Goal: Transaction & Acquisition: Purchase product/service

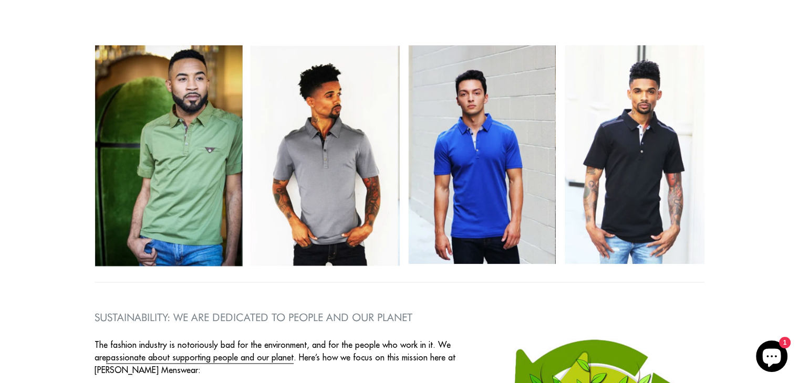
scroll to position [1414, 0]
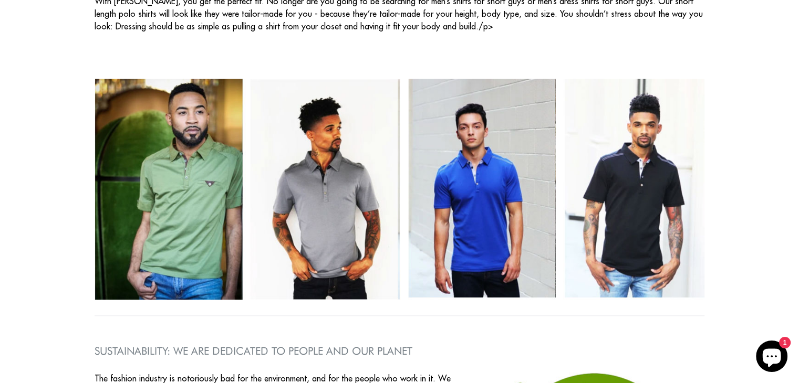
click at [631, 224] on img at bounding box center [400, 189] width 610 height 221
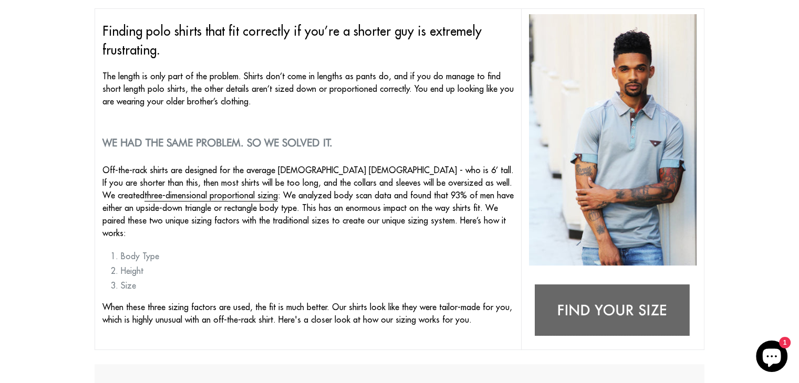
scroll to position [130, 0]
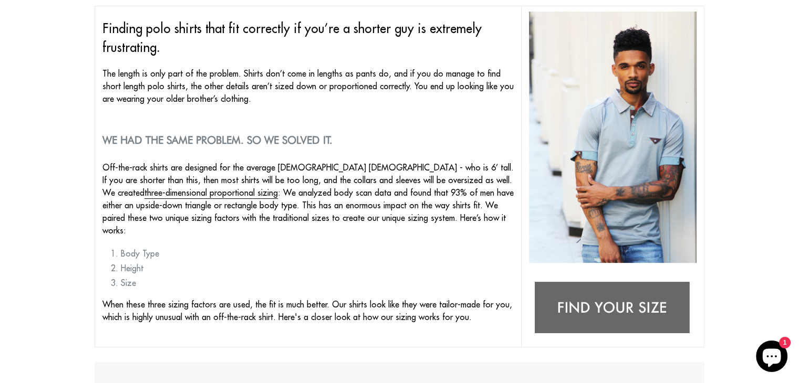
click at [627, 303] on img at bounding box center [613, 309] width 168 height 66
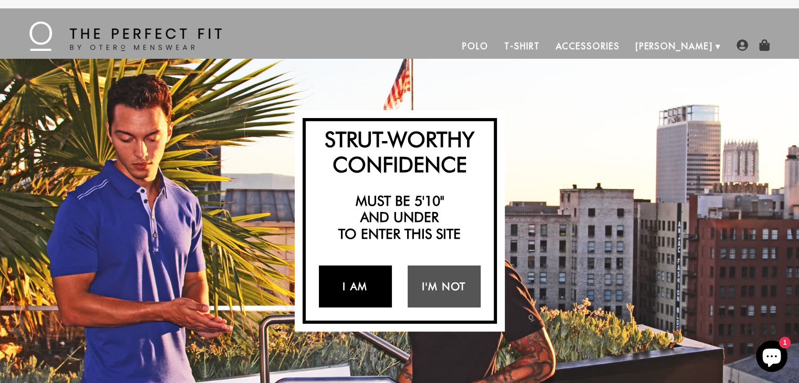
click at [356, 280] on link "I Am" at bounding box center [355, 287] width 73 height 42
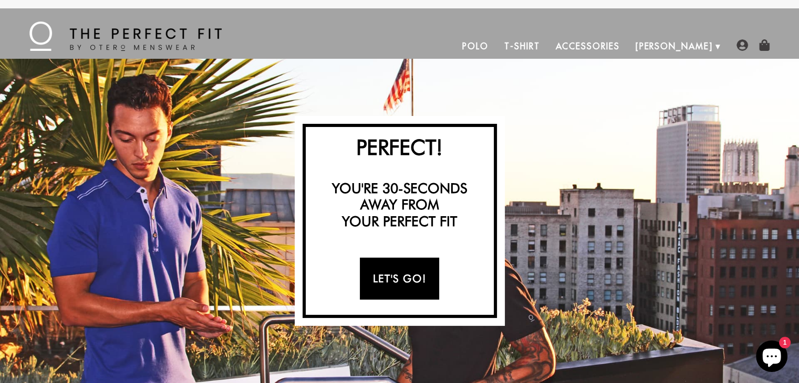
click at [407, 276] on link "Let's Go!" at bounding box center [399, 279] width 79 height 42
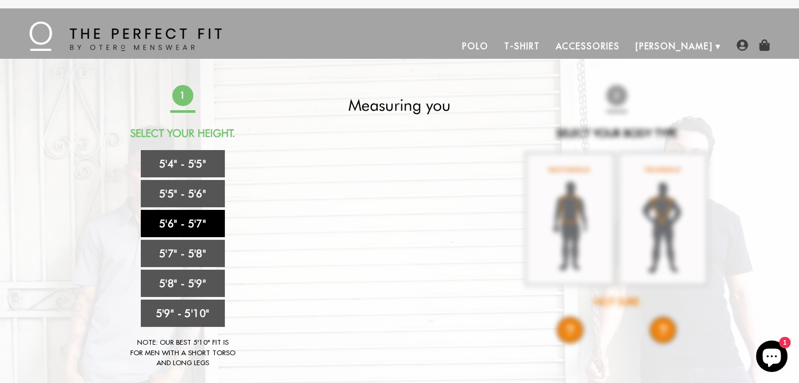
click at [195, 221] on link "5'6" - 5'7"" at bounding box center [183, 223] width 84 height 27
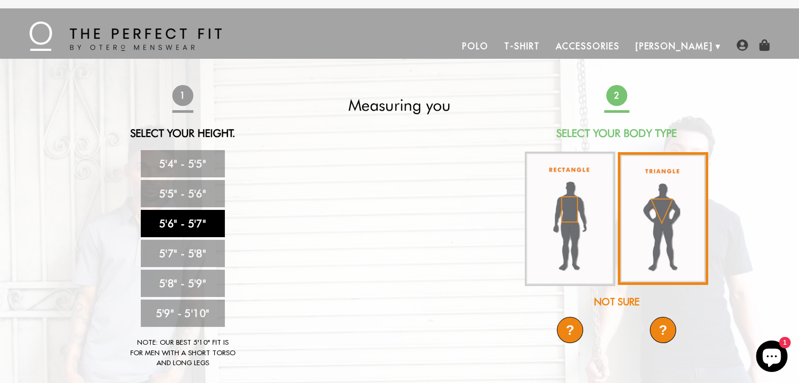
click at [661, 220] on img at bounding box center [663, 218] width 90 height 133
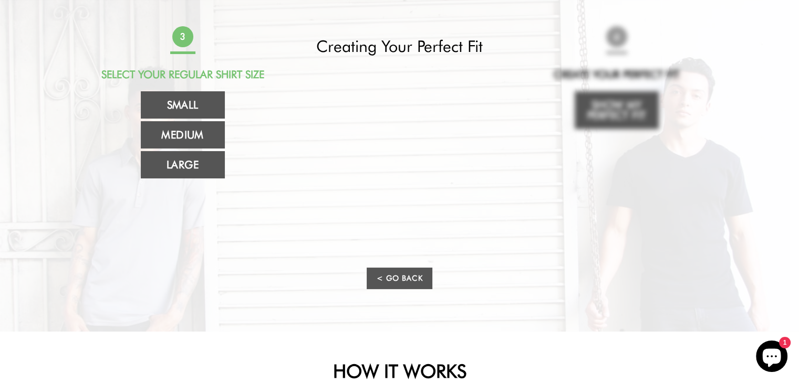
scroll to position [57, 0]
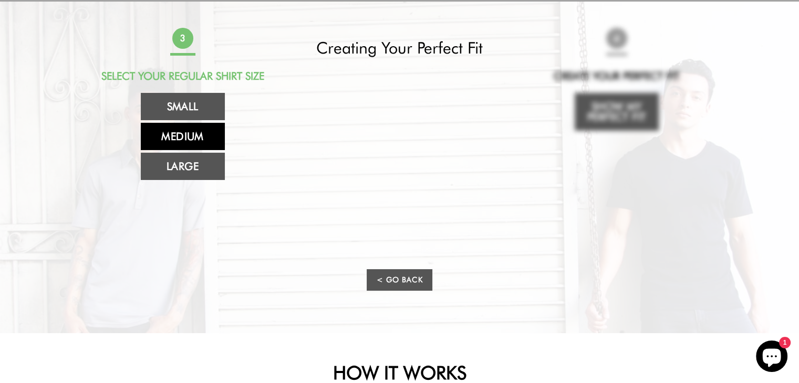
click at [188, 137] on link "Medium" at bounding box center [183, 136] width 84 height 27
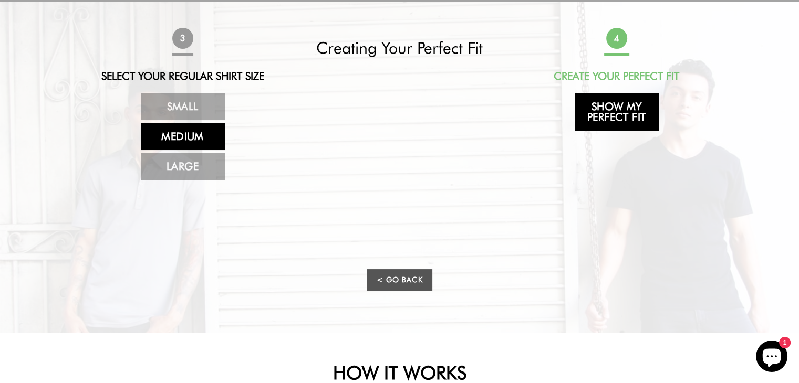
click at [609, 110] on link "Show My Perfect Fit" at bounding box center [617, 112] width 84 height 38
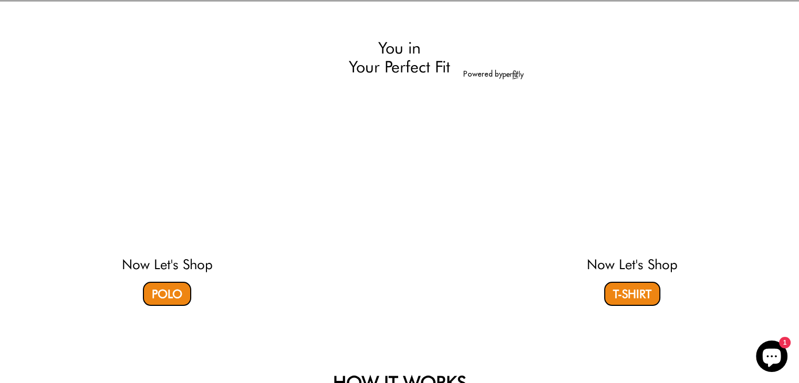
select select "56-57"
select select "triangle"
select select "M"
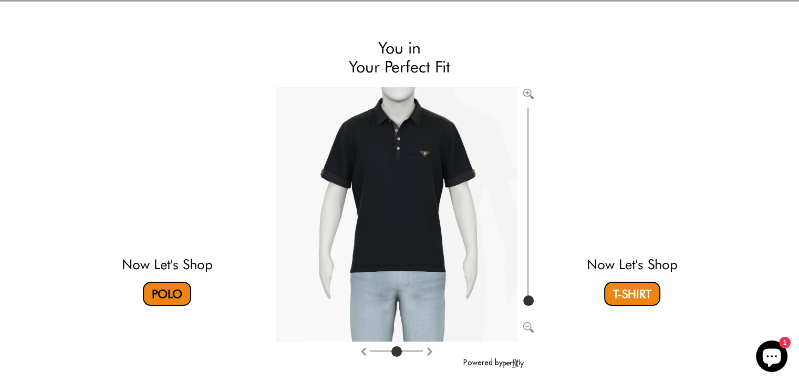
click at [168, 296] on link "Polo" at bounding box center [167, 294] width 48 height 24
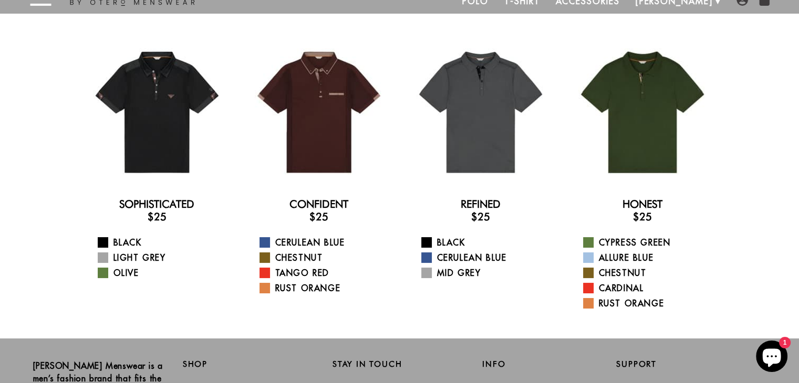
scroll to position [38, 0]
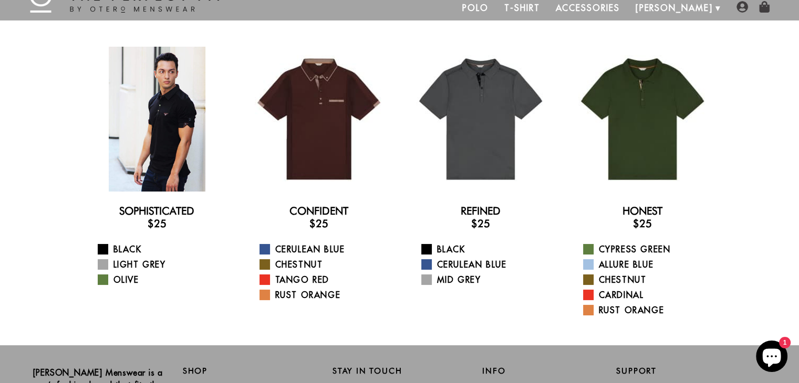
click at [167, 115] on div at bounding box center [157, 119] width 145 height 145
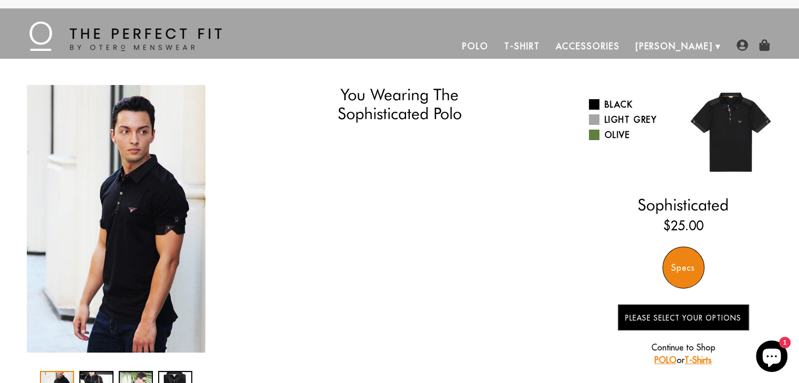
select select "56-57"
select select "triangle"
select select "M"
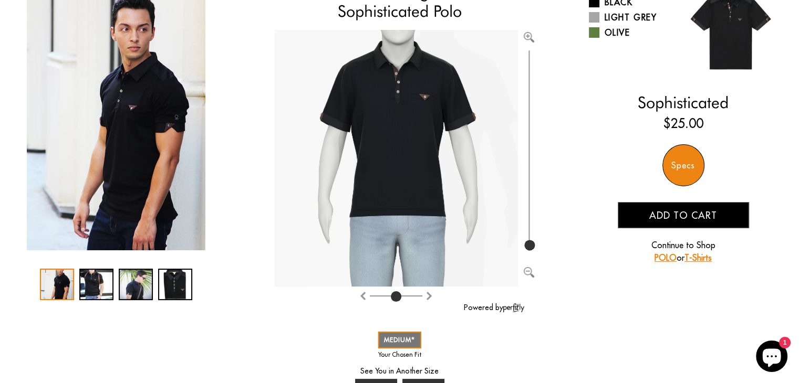
scroll to position [106, 0]
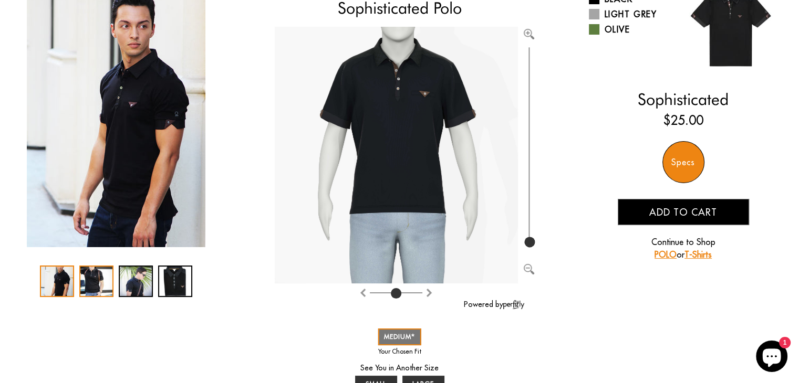
click at [92, 283] on div "2 / 4" at bounding box center [96, 282] width 34 height 32
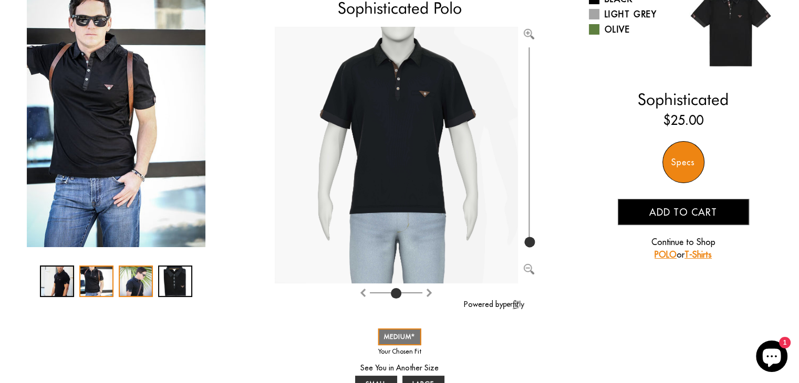
click at [129, 282] on div "3 / 4" at bounding box center [136, 282] width 34 height 32
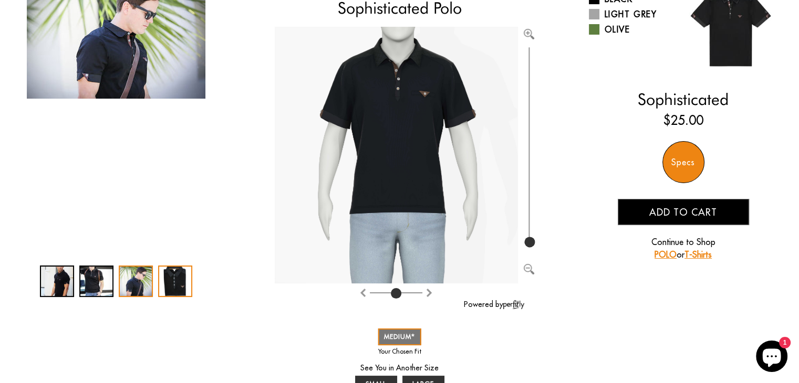
click at [174, 283] on div "4 / 4" at bounding box center [175, 282] width 34 height 32
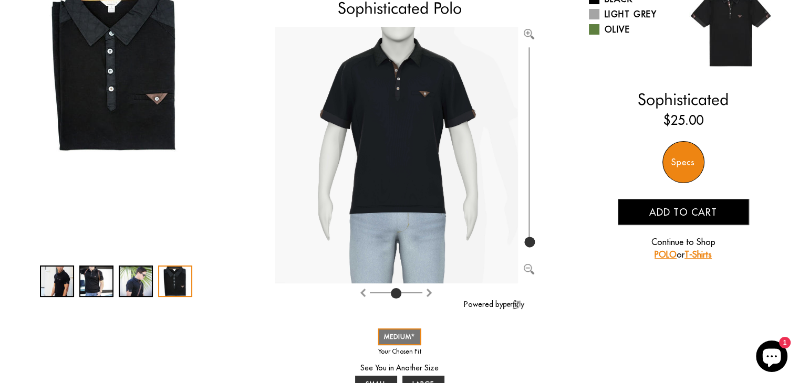
click at [695, 212] on span "Add to cart" at bounding box center [683, 212] width 68 height 12
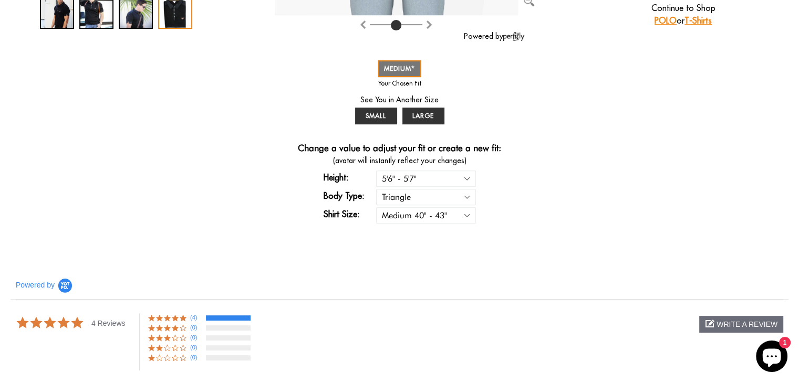
scroll to position [357, 0]
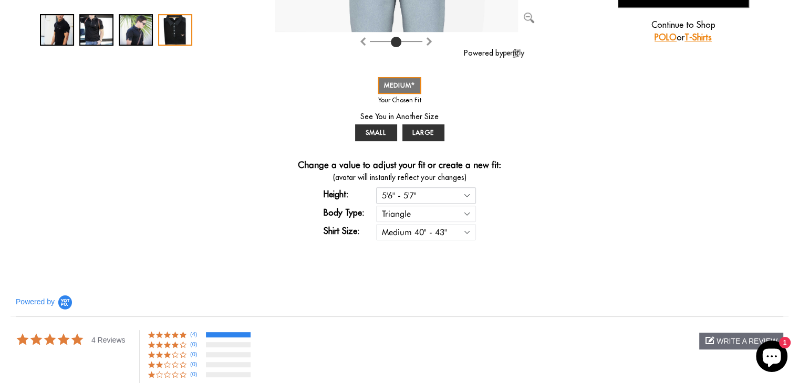
click at [466, 196] on select "5'4" - 5'5" 5'5" - 5'6" 5'6" - 5'7" 5'7" - 5'8" 5'8" - 5'9" 5'9" - 5'10"" at bounding box center [426, 196] width 100 height 16
select select "57-58"
click at [376, 188] on select "5'4" - 5'5" 5'5" - 5'6" 5'6" - 5'7" 5'7" - 5'8" 5'8" - 5'9" 5'9" - 5'10"" at bounding box center [426, 196] width 100 height 16
select select "57-58"
select select "triangle"
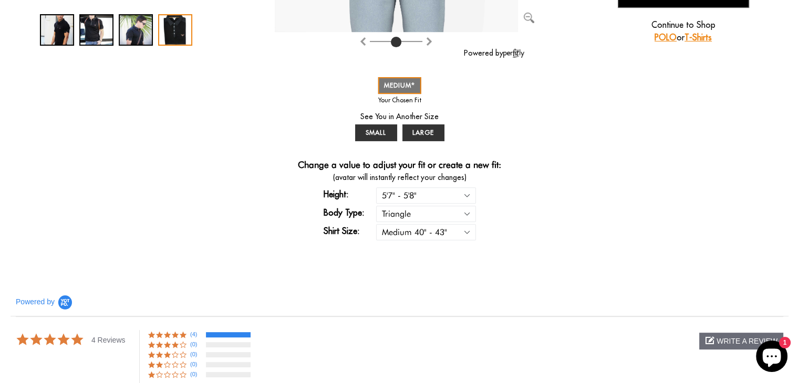
select select "M"
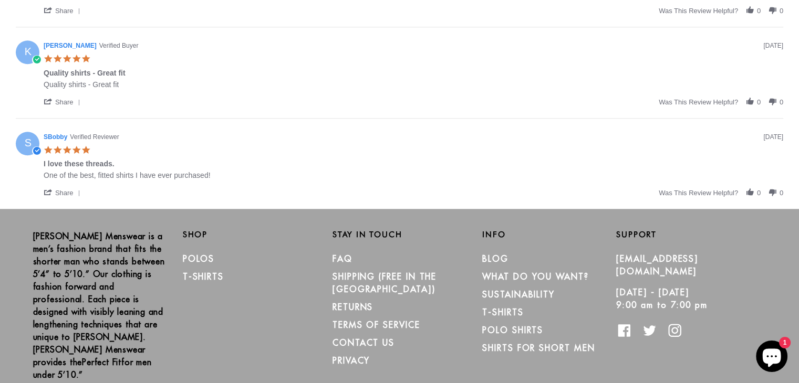
scroll to position [988, 0]
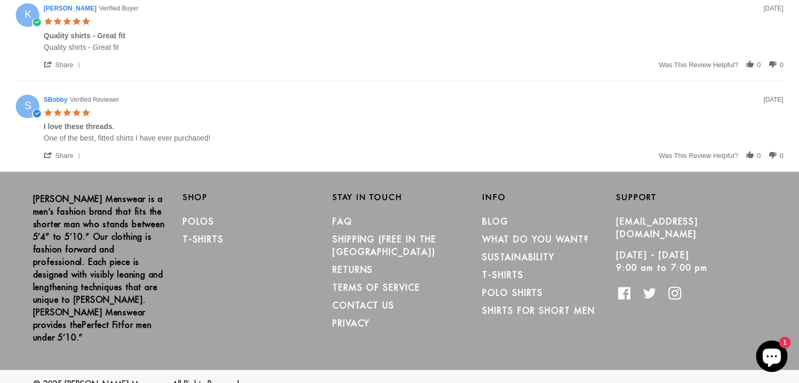
click at [770, 360] on icon "Chat window" at bounding box center [772, 358] width 18 height 18
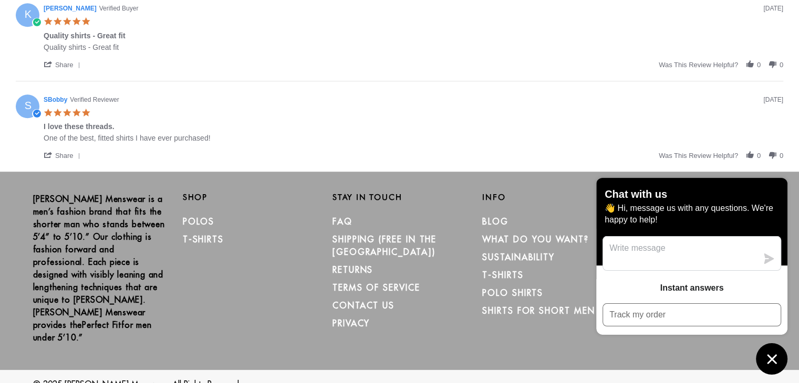
click at [561, 324] on div "Info Blog What Do You Want? Sustainability T-Shirts Polo Shirts Shirts for Shor…" at bounding box center [541, 269] width 150 height 153
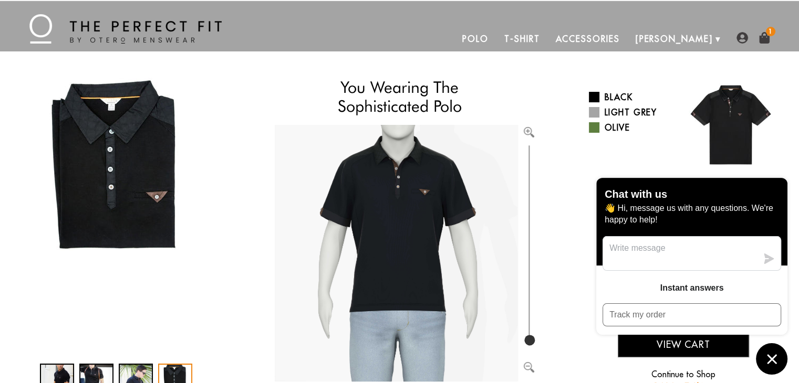
scroll to position [0, 0]
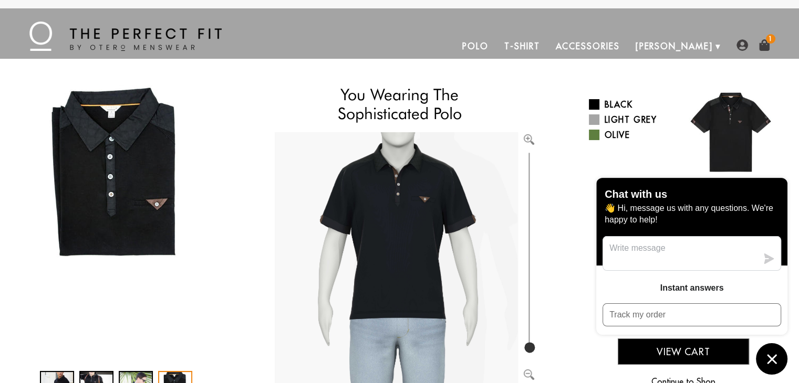
click at [760, 45] on img at bounding box center [765, 45] width 12 height 12
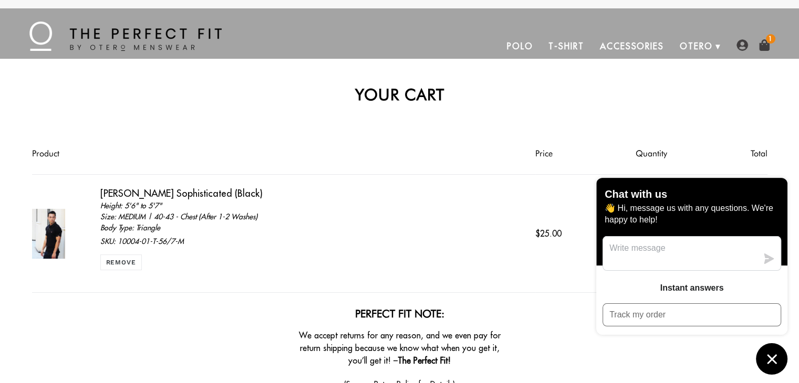
click at [767, 356] on icon "Chat window" at bounding box center [772, 359] width 16 height 16
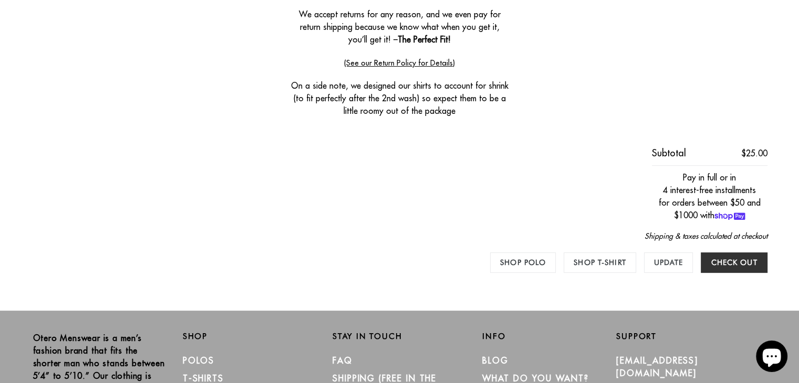
scroll to position [323, 0]
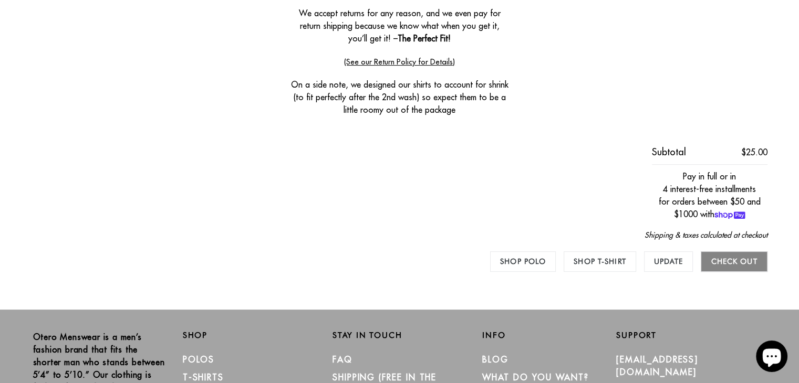
click at [732, 259] on input "Check out" at bounding box center [734, 262] width 66 height 20
